Goal: Task Accomplishment & Management: Use online tool/utility

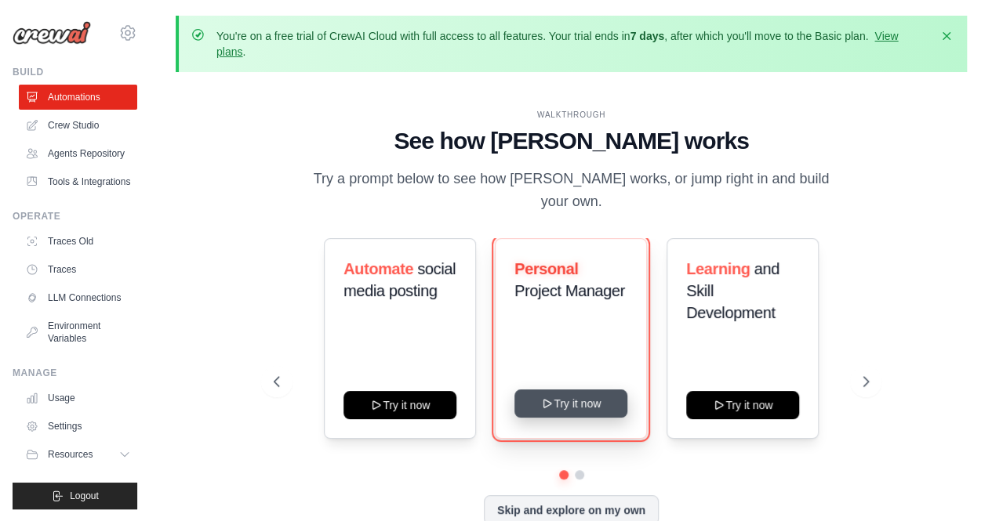
click at [567, 394] on button "Try it now" at bounding box center [570, 404] width 113 height 28
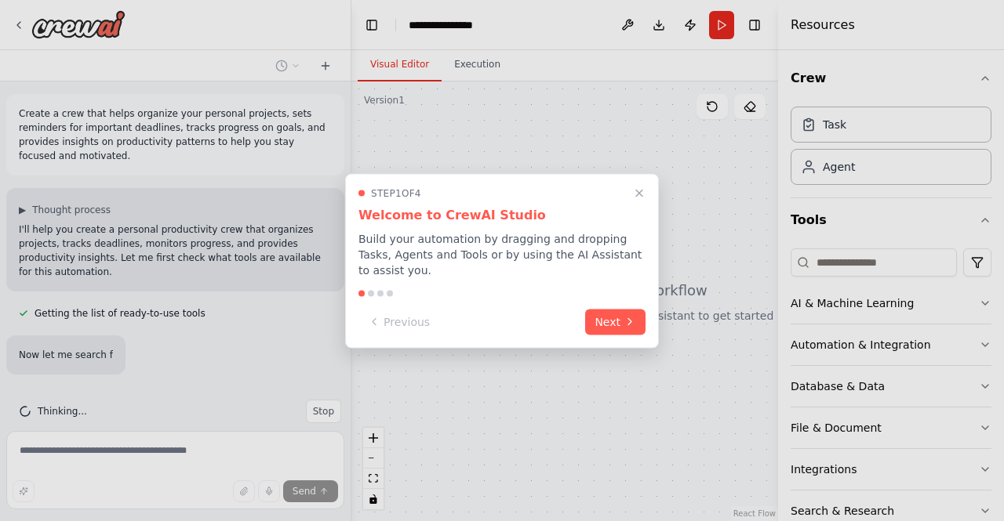
scroll to position [24, 0]
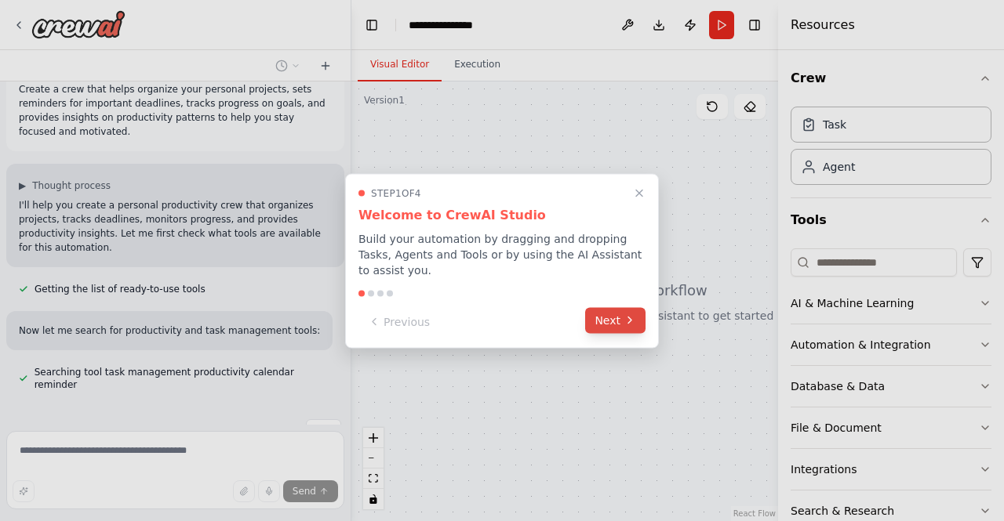
click at [618, 312] on button "Next" at bounding box center [615, 320] width 60 height 26
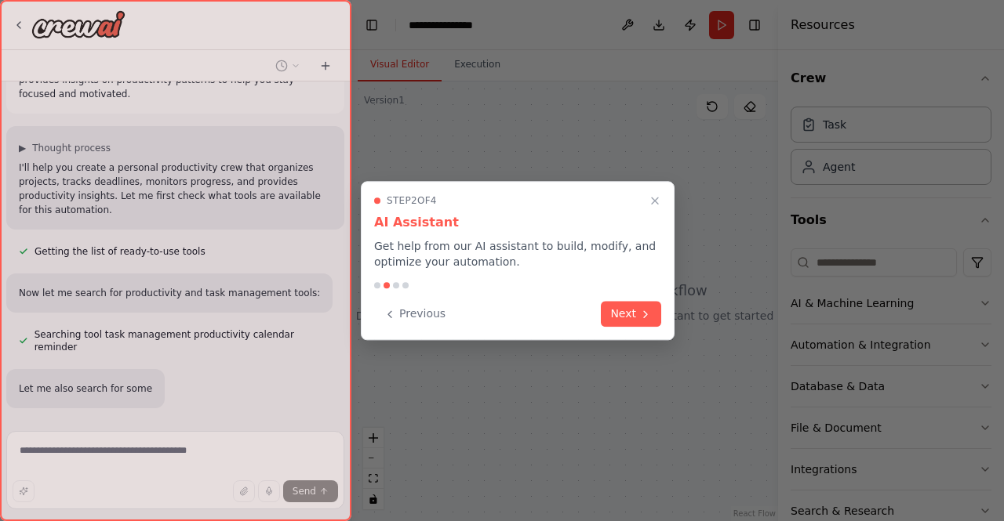
scroll to position [107, 0]
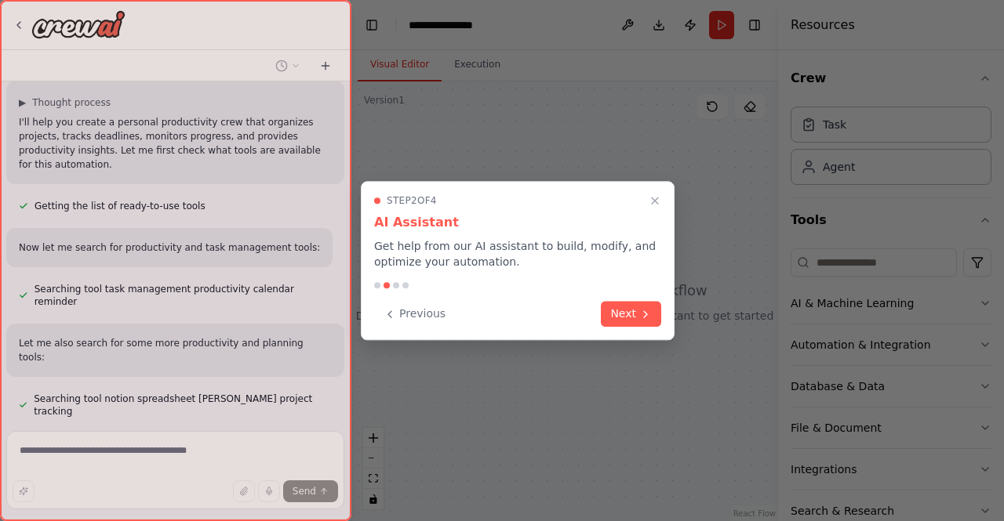
click at [618, 312] on button "Next" at bounding box center [631, 314] width 60 height 26
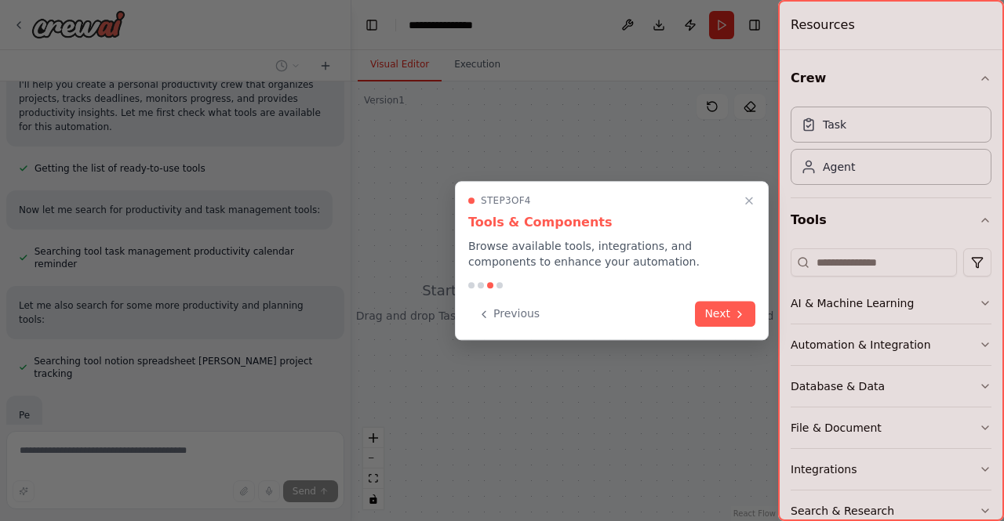
click at [696, 314] on div "Previous Next" at bounding box center [611, 314] width 287 height 26
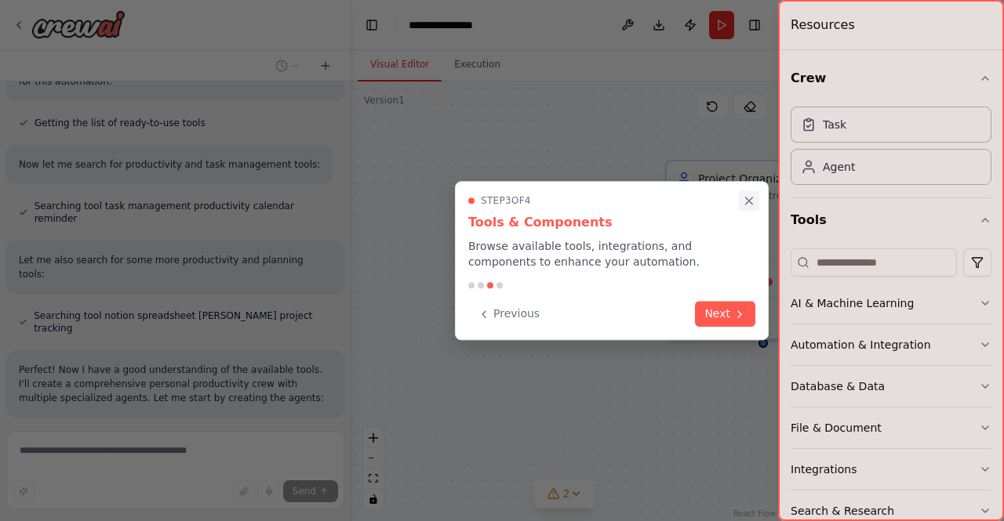
click at [745, 200] on icon "Close walkthrough" at bounding box center [749, 201] width 14 height 14
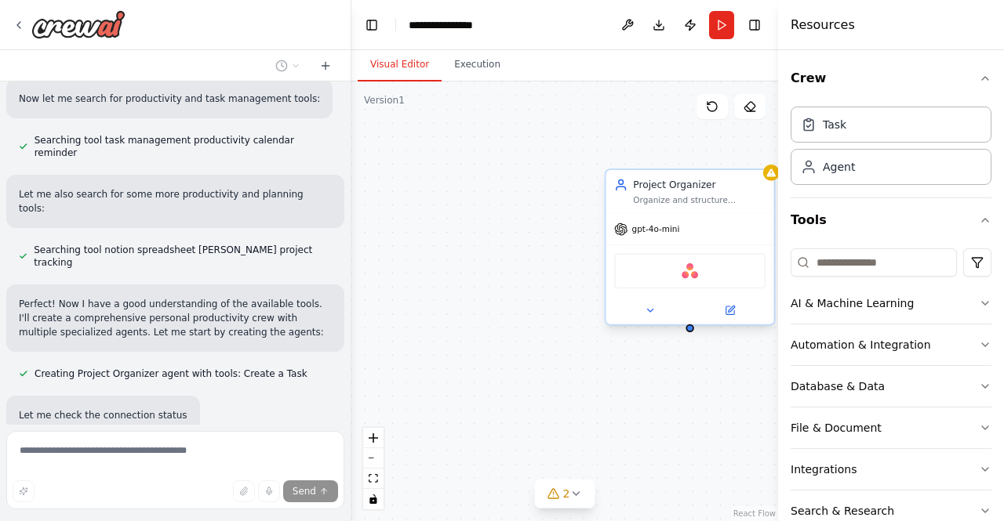
scroll to position [302, 0]
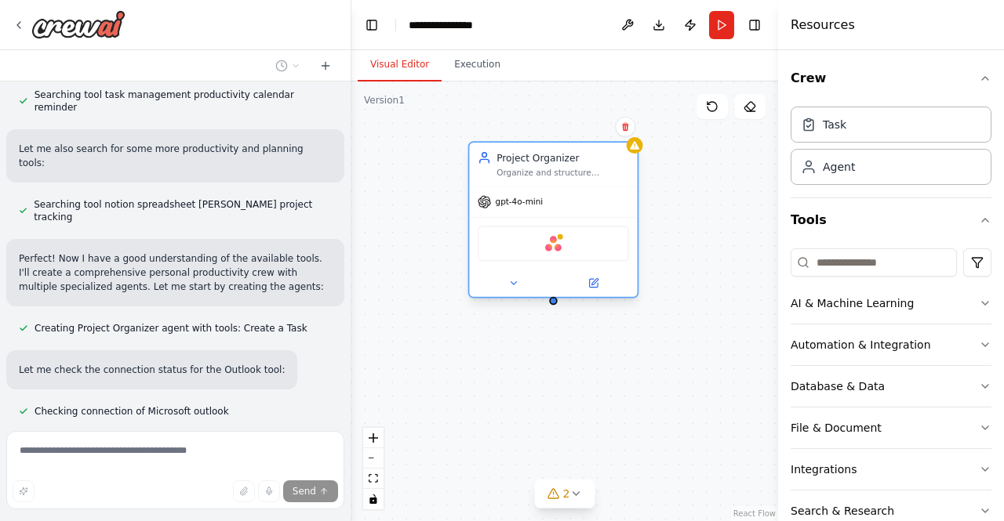
drag, startPoint x: 674, startPoint y: 180, endPoint x: 529, endPoint y: 154, distance: 146.4
click at [529, 154] on div "Project Organizer" at bounding box center [562, 157] width 133 height 13
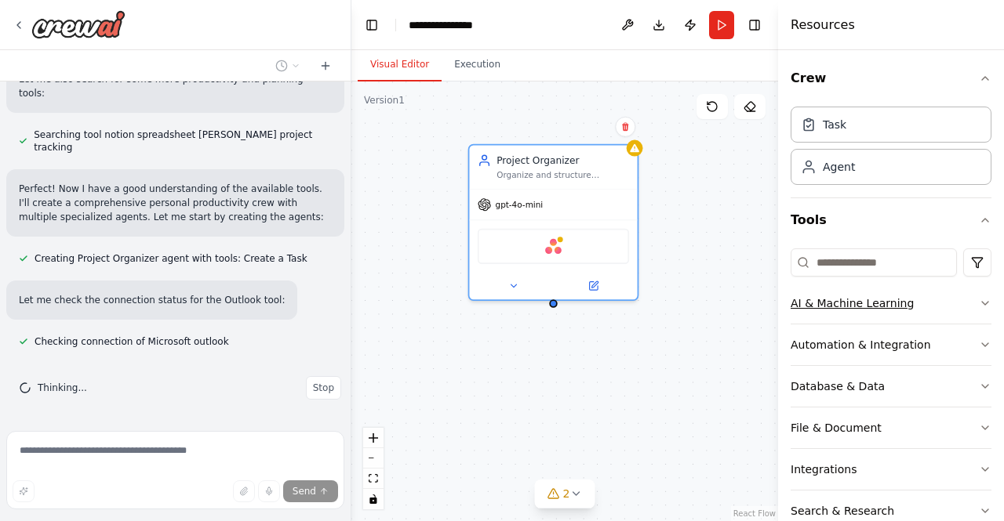
click at [979, 303] on icon "button" at bounding box center [985, 303] width 13 height 13
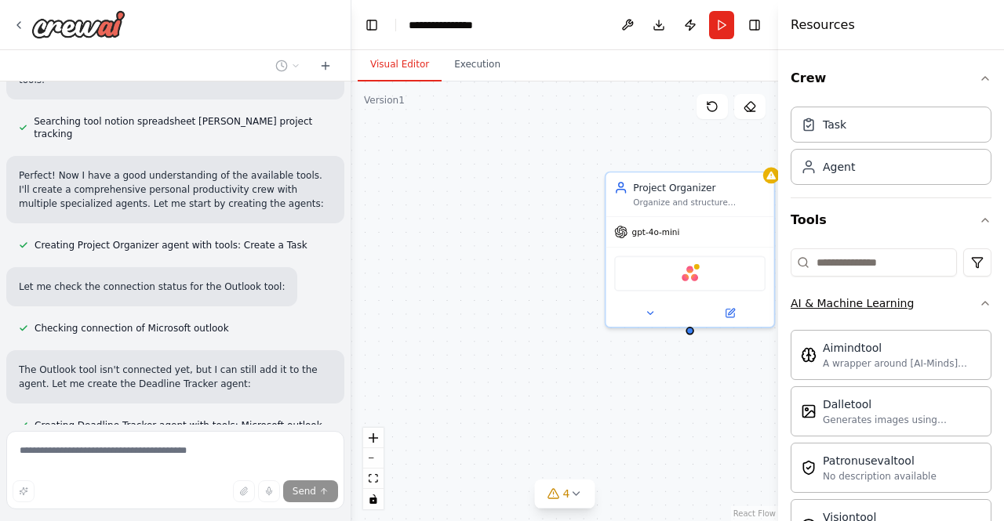
scroll to position [399, 0]
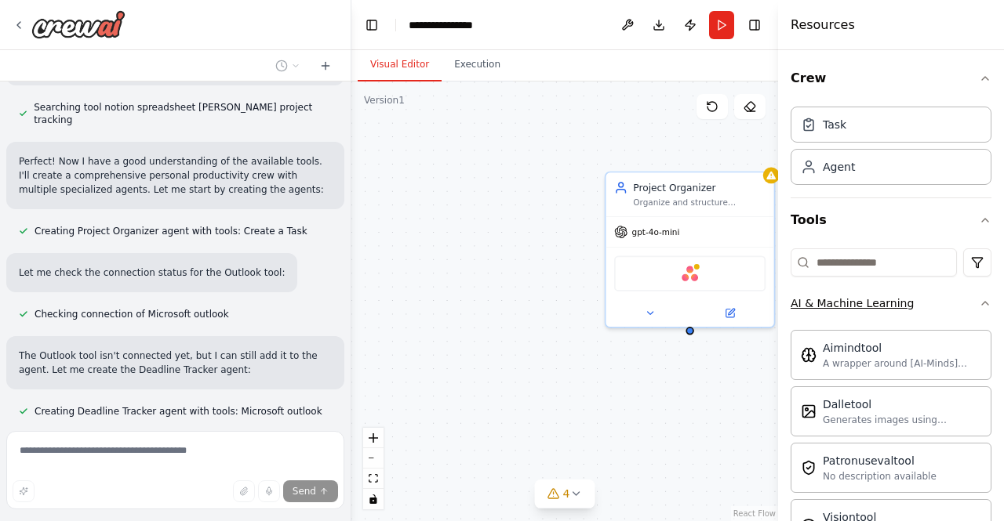
click at [979, 303] on icon "button" at bounding box center [985, 303] width 13 height 13
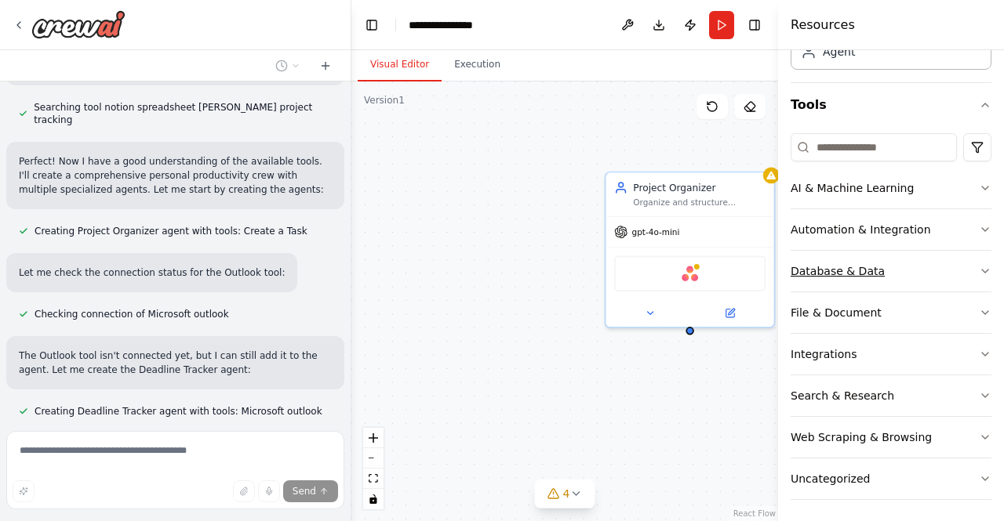
scroll to position [430, 0]
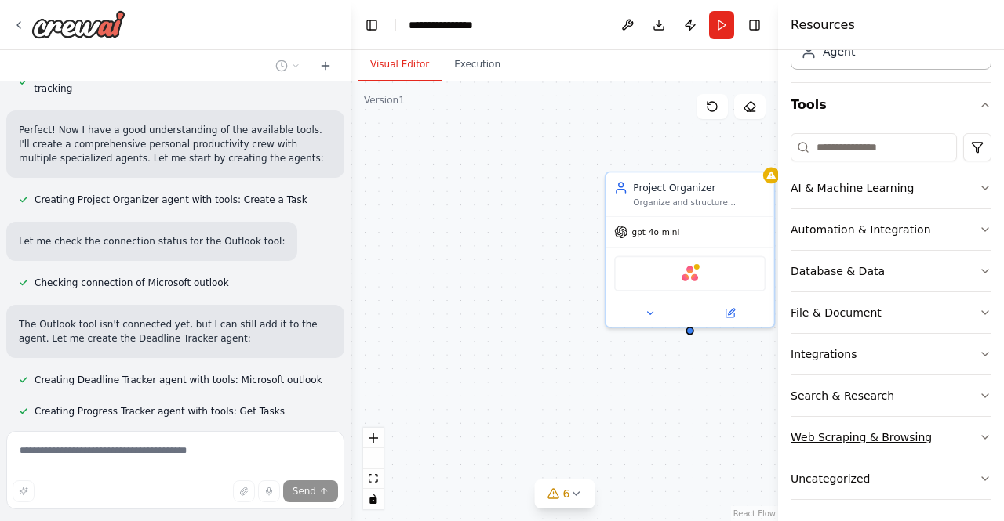
click at [979, 437] on icon "button" at bounding box center [985, 437] width 13 height 13
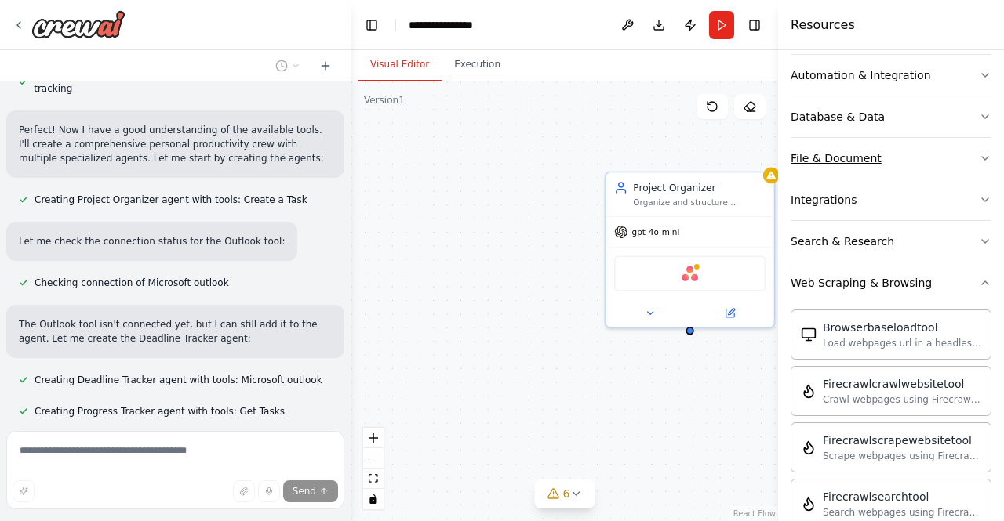
scroll to position [474, 0]
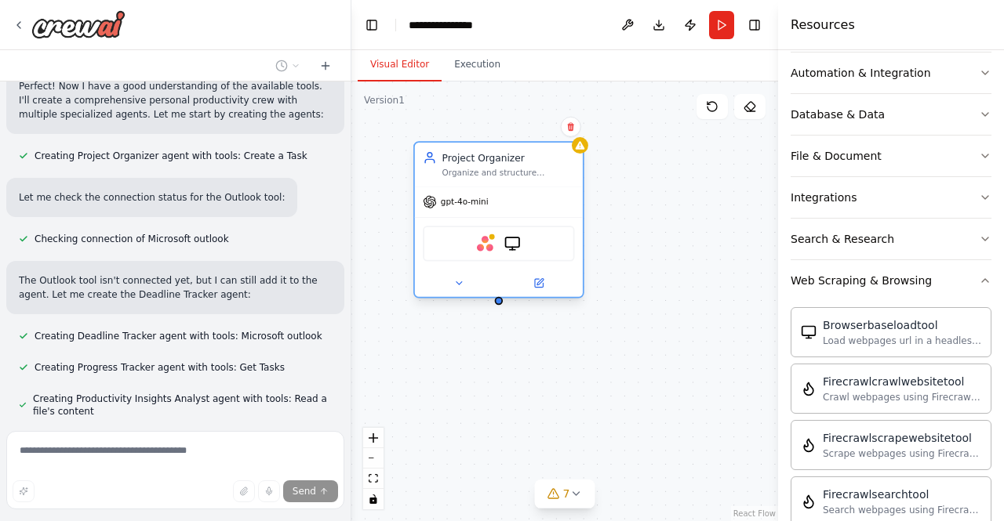
drag, startPoint x: 687, startPoint y: 173, endPoint x: 477, endPoint y: 136, distance: 213.5
click at [477, 143] on div "Project Organizer Organize and structure personal projects by breaking them dow…" at bounding box center [499, 165] width 168 height 44
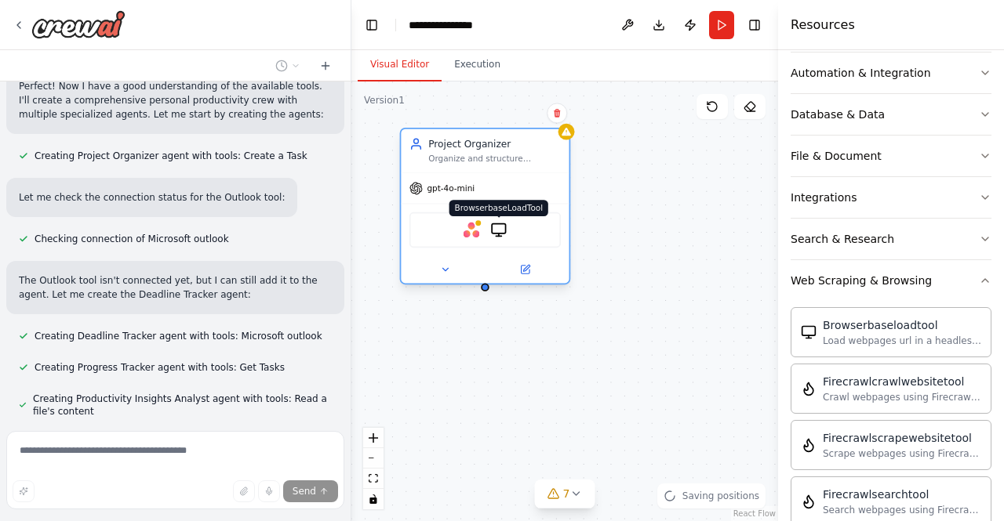
click at [497, 228] on img at bounding box center [498, 230] width 16 height 16
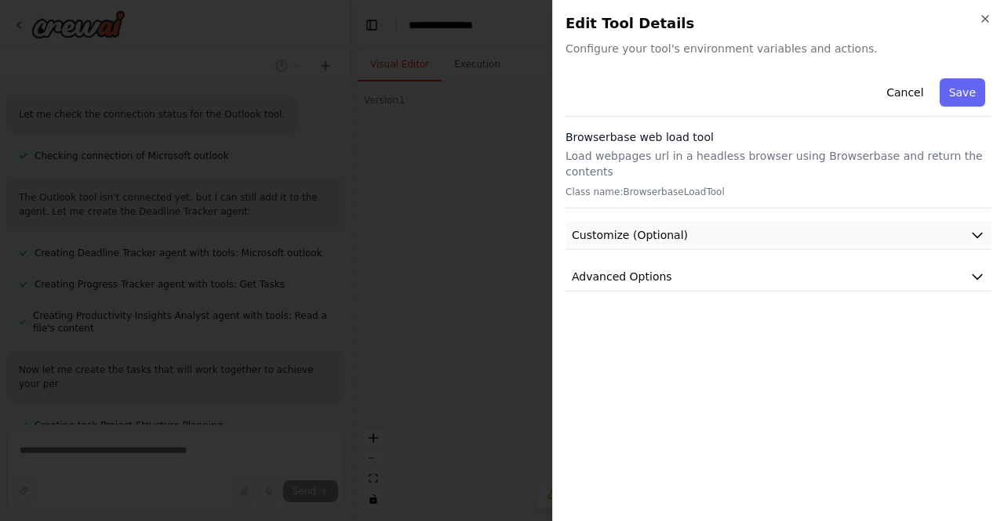
click at [627, 227] on span "Customize (Optional)" at bounding box center [630, 235] width 116 height 16
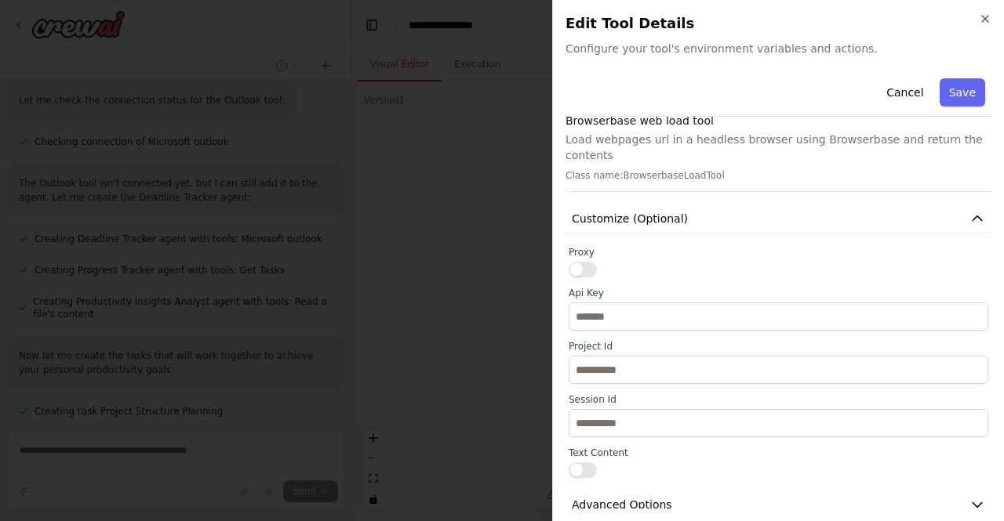
scroll to position [23, 0]
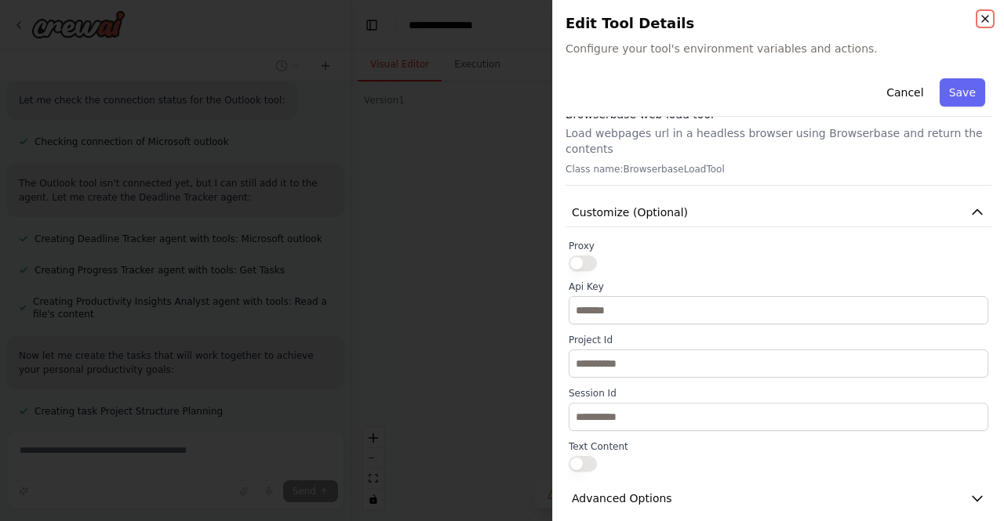
click at [982, 20] on icon "button" at bounding box center [985, 19] width 13 height 13
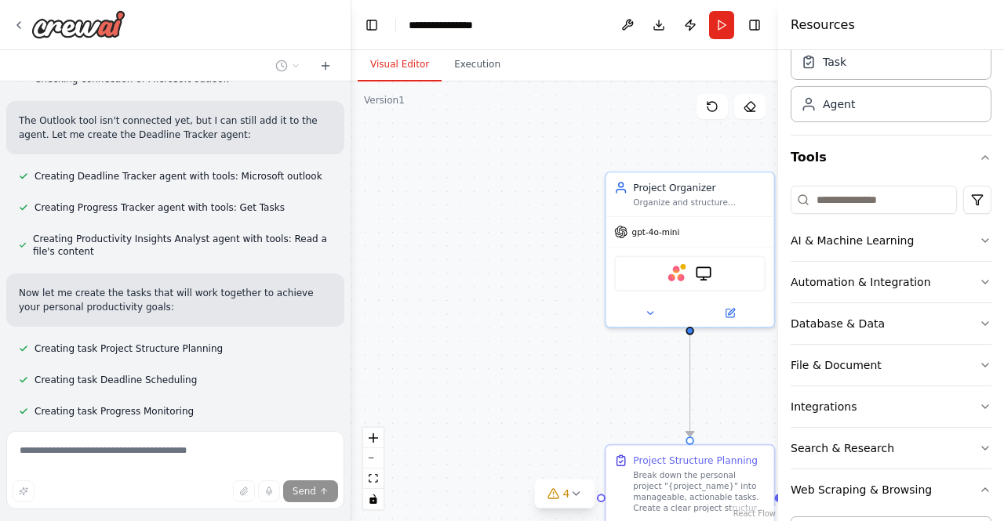
scroll to position [0, 0]
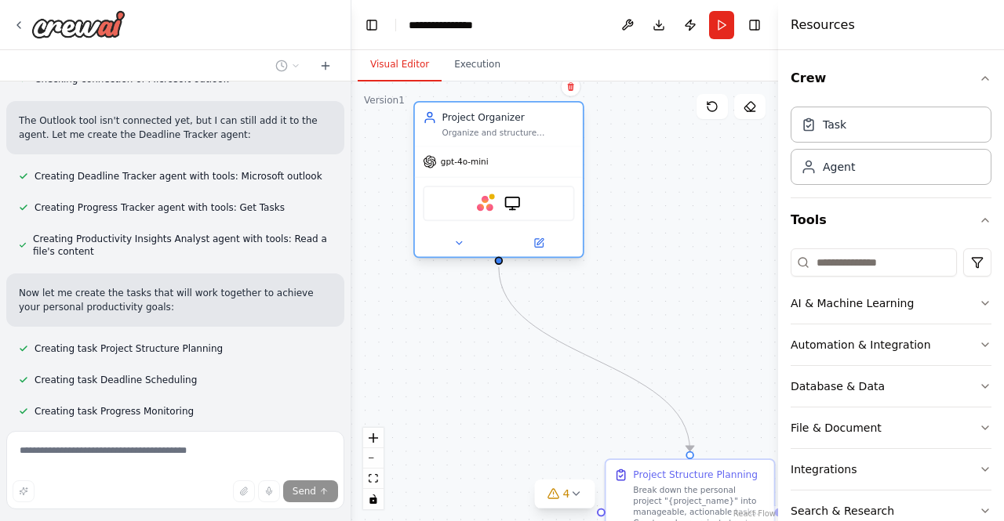
drag, startPoint x: 710, startPoint y: 176, endPoint x: 517, endPoint y: 100, distance: 208.4
click at [517, 100] on div ".deletable-edge-delete-btn { width: 20px; height: 20px; border: 0px solid #ffff…" at bounding box center [564, 302] width 427 height 440
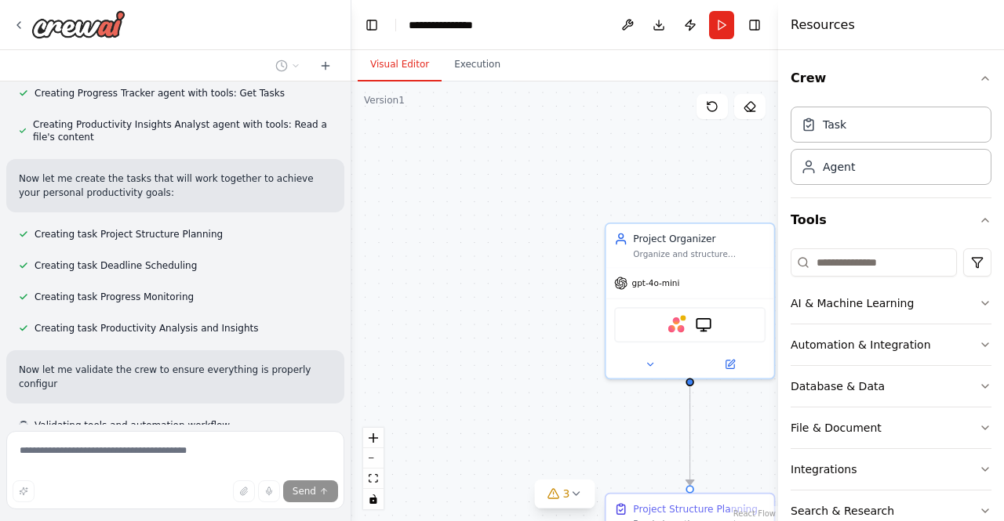
scroll to position [763, 0]
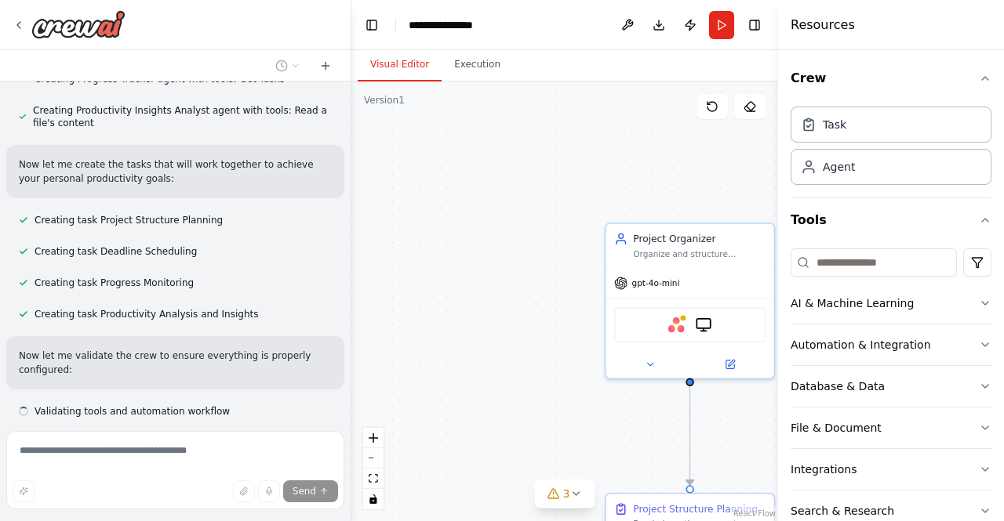
drag, startPoint x: 637, startPoint y: 510, endPoint x: 420, endPoint y: 238, distance: 348.8
click at [420, 238] on div ".deletable-edge-delete-btn { width: 20px; height: 20px; border: 0px solid #ffff…" at bounding box center [564, 302] width 427 height 440
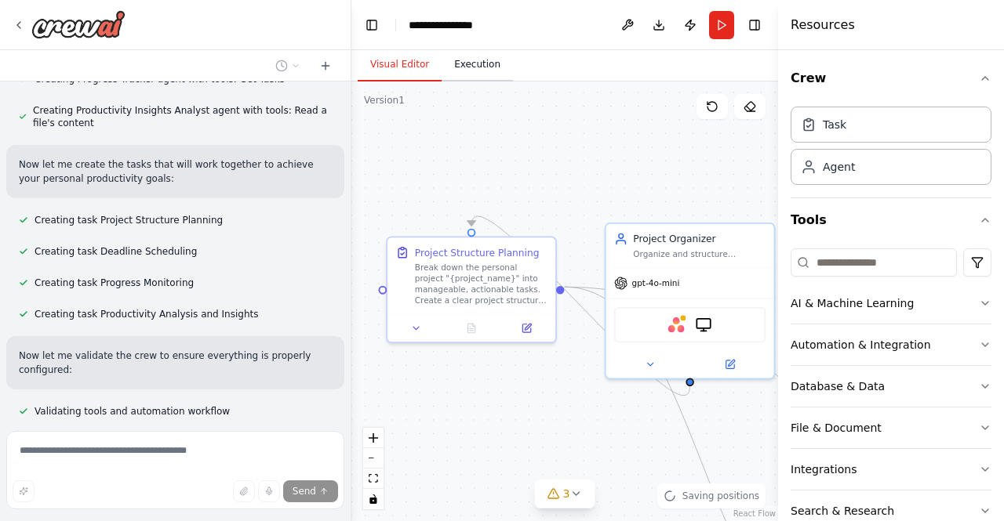
click at [455, 57] on button "Execution" at bounding box center [476, 65] width 71 height 33
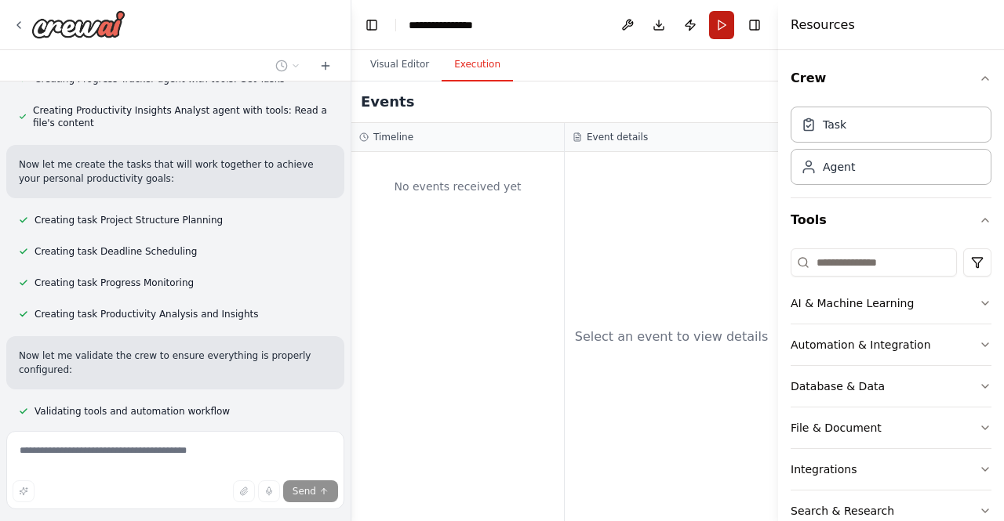
click at [719, 30] on button "Run" at bounding box center [721, 25] width 25 height 28
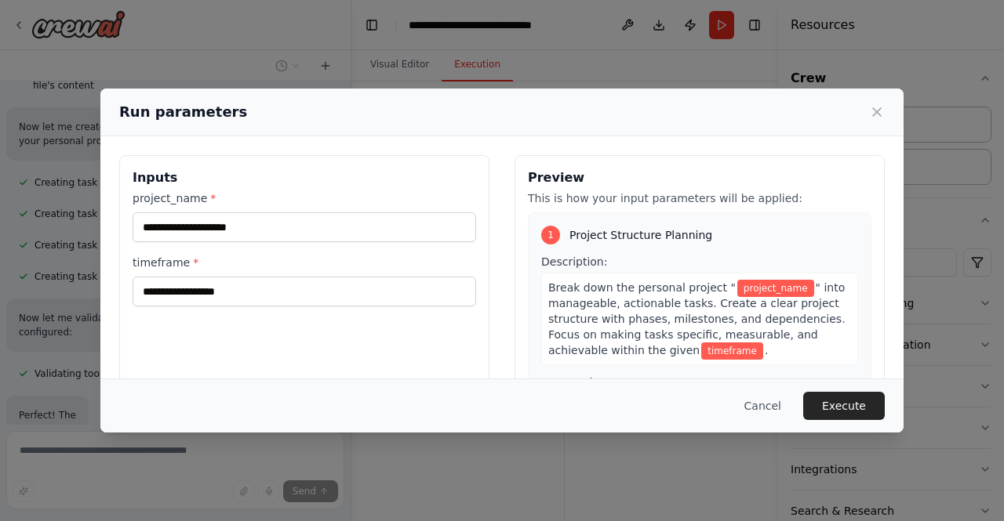
scroll to position [846, 0]
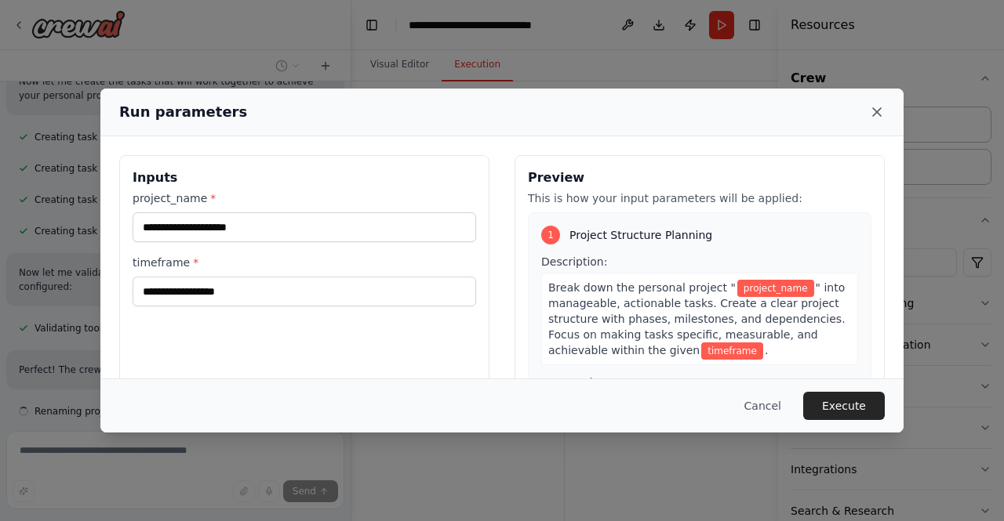
click at [873, 115] on icon at bounding box center [877, 112] width 16 height 16
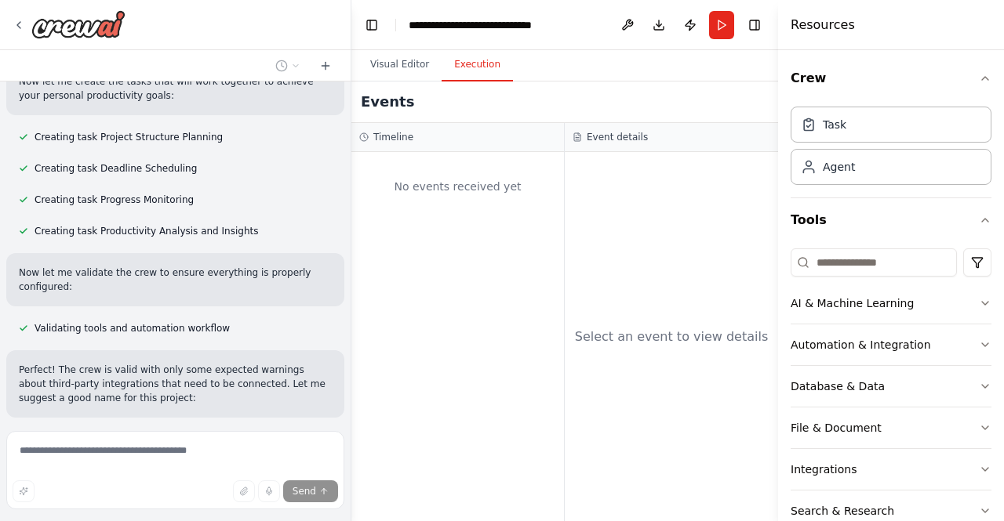
scroll to position [874, 0]
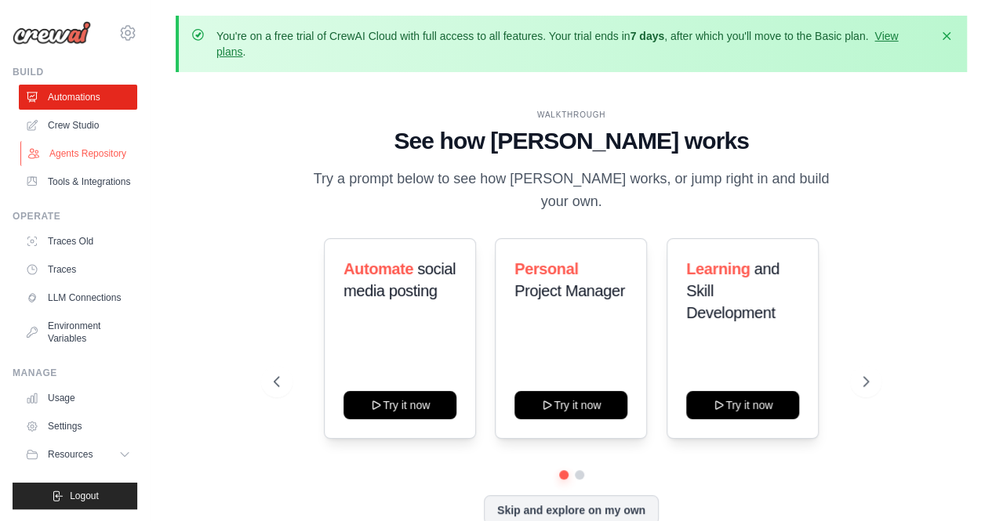
click at [80, 157] on link "Agents Repository" at bounding box center [79, 153] width 118 height 25
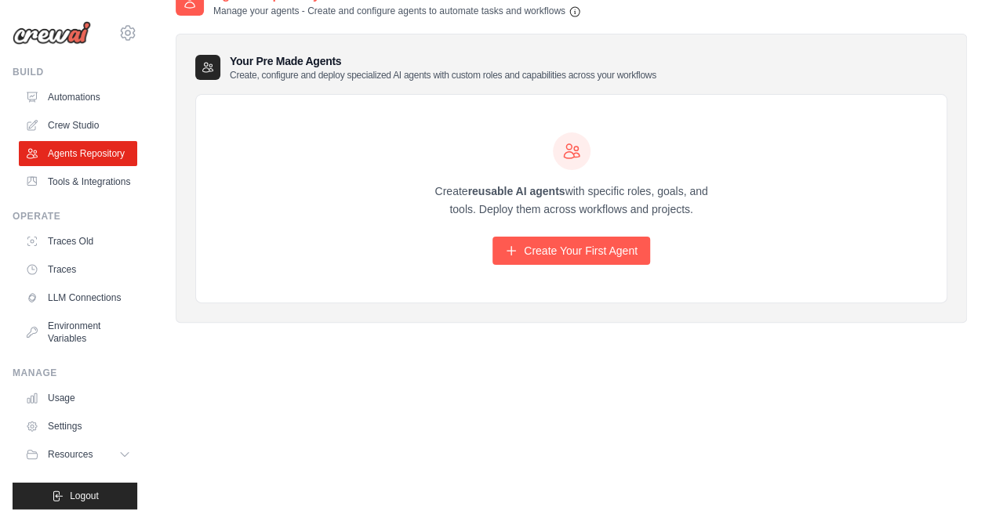
scroll to position [100, 0]
click at [127, 454] on icon at bounding box center [126, 455] width 13 height 13
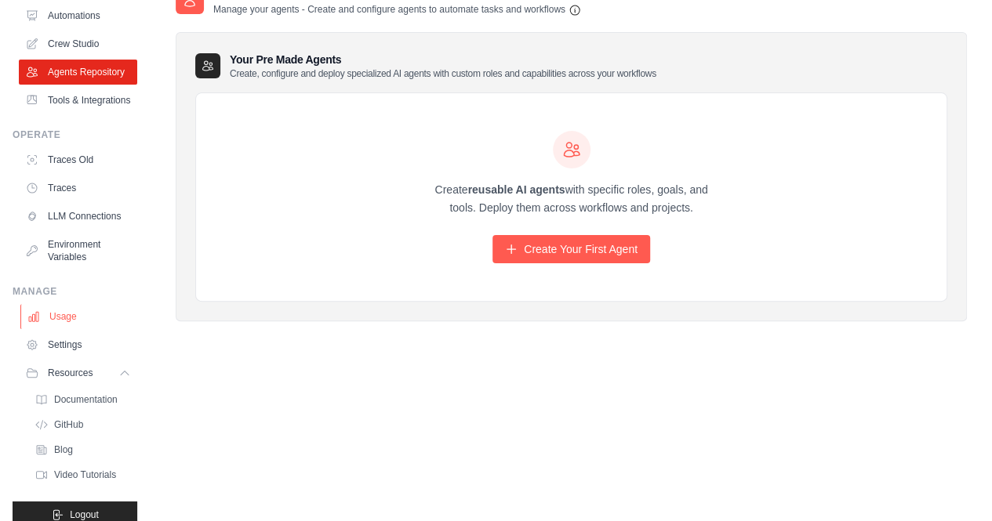
scroll to position [138, 0]
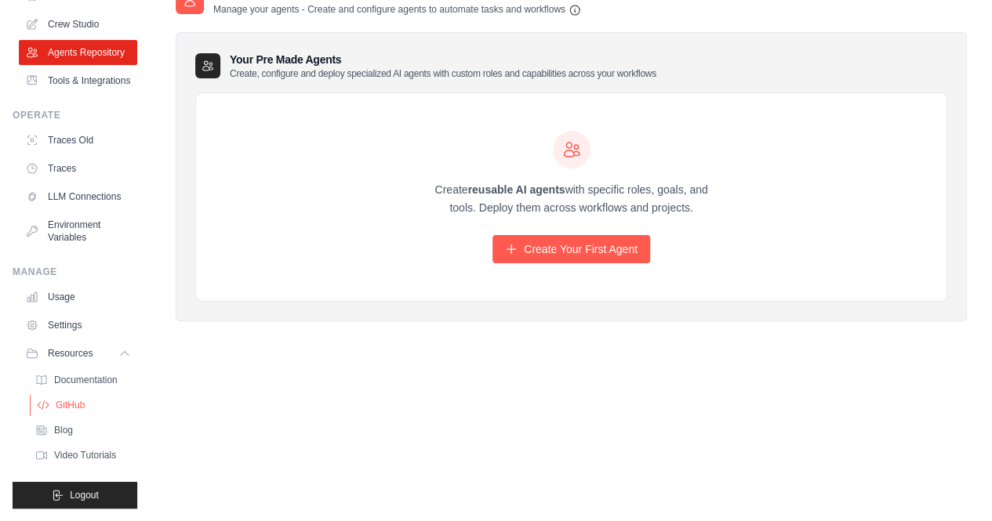
click at [75, 398] on link "GitHub" at bounding box center [84, 405] width 109 height 22
click at [56, 454] on span "Video Tutorials" at bounding box center [87, 455] width 62 height 13
